Goal: Navigation & Orientation: Find specific page/section

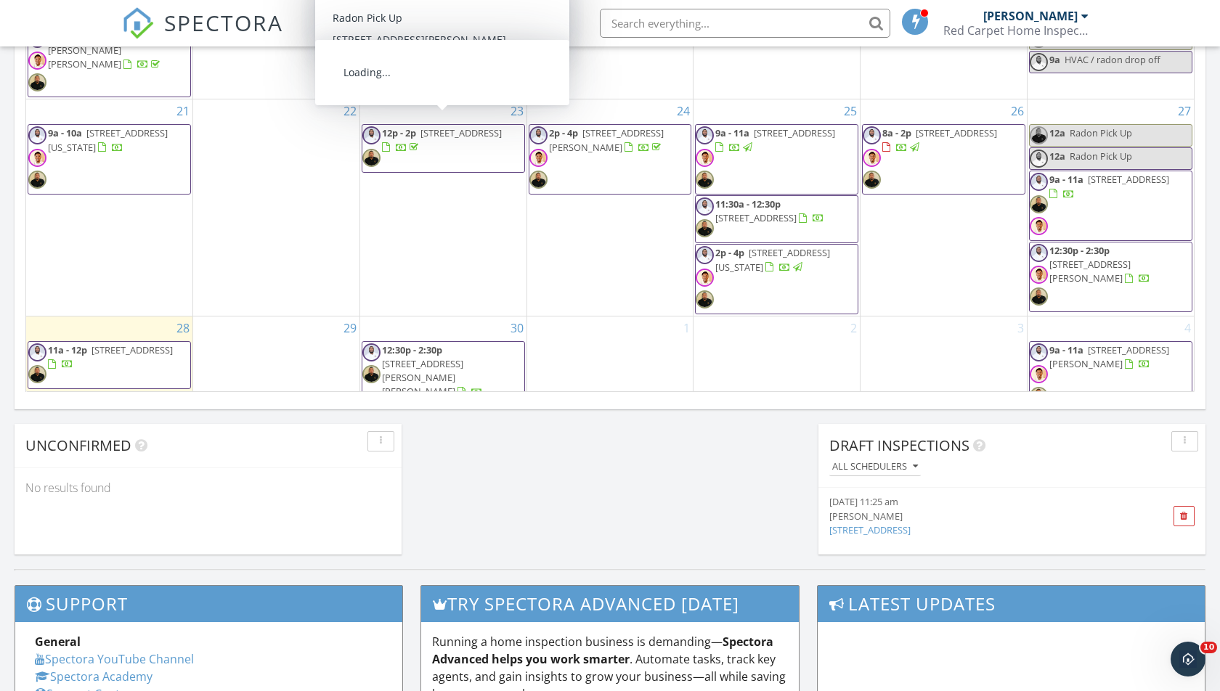
scroll to position [986, 0]
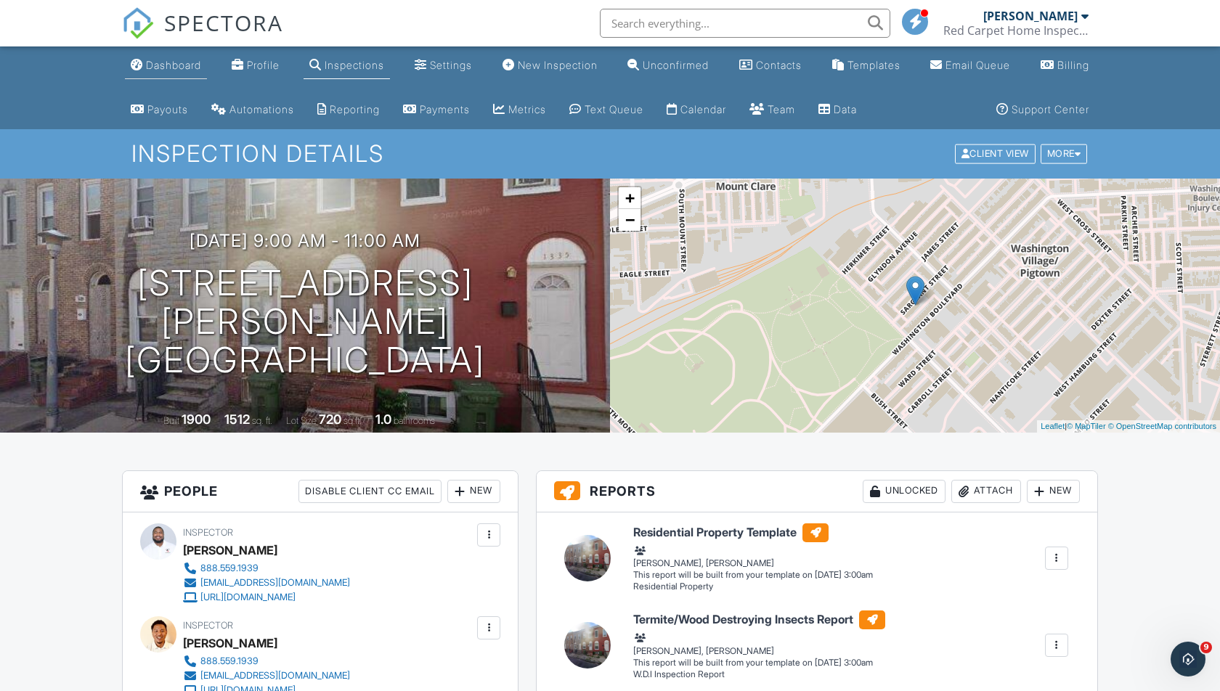
click at [160, 65] on div "Dashboard" at bounding box center [173, 65] width 55 height 12
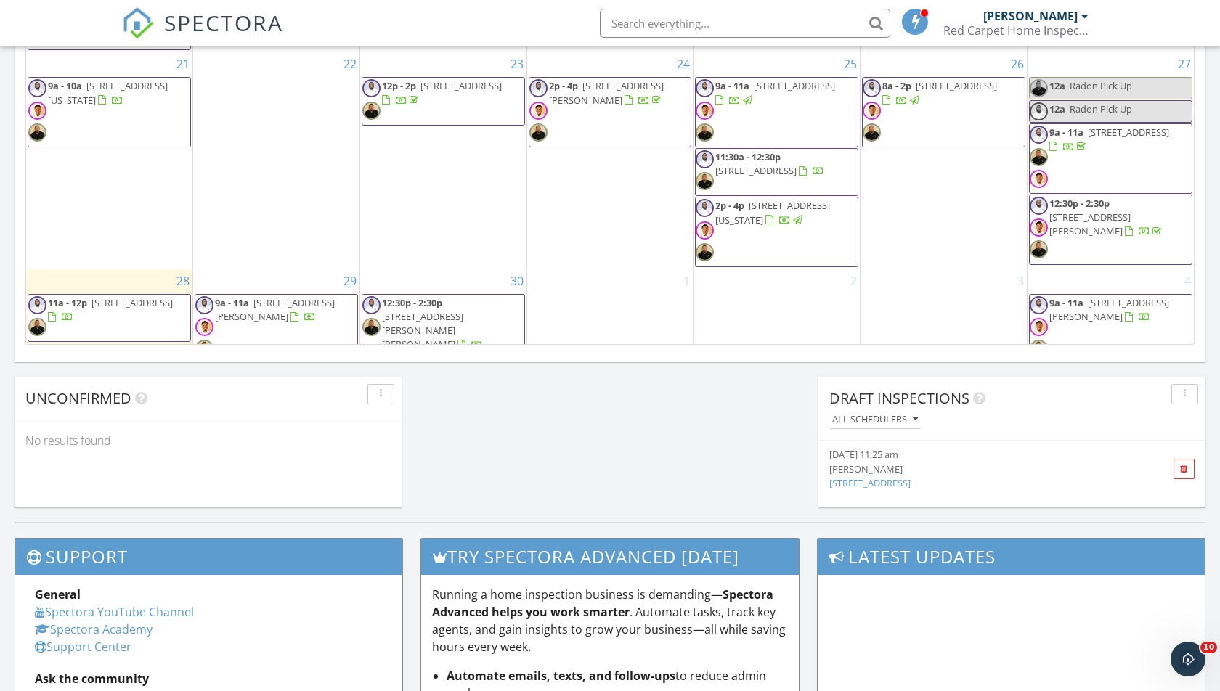
scroll to position [1037, 0]
